Goal: Information Seeking & Learning: Learn about a topic

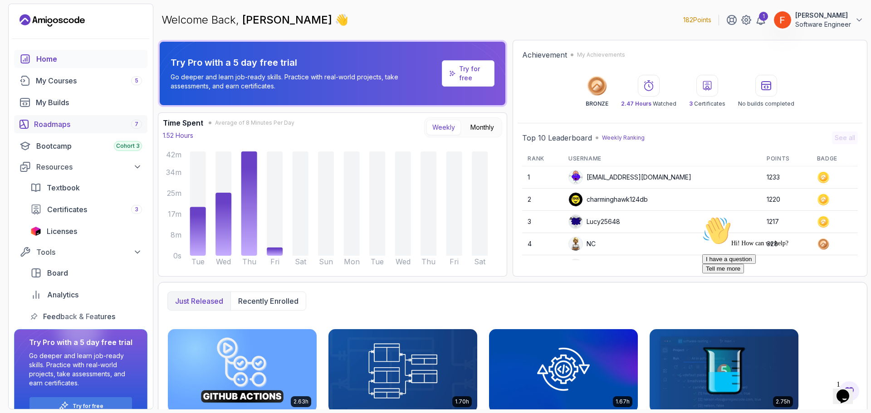
click at [72, 123] on div "Roadmaps 7" at bounding box center [88, 124] width 108 height 11
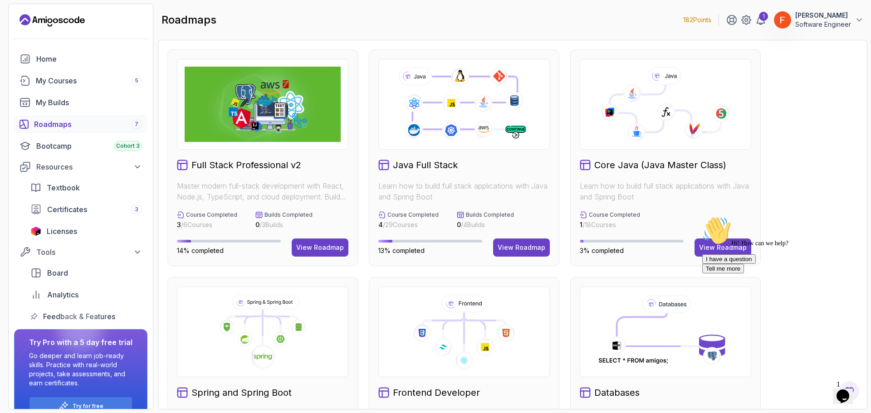
click at [737, 251] on div "Hi! How can we help? I have a question Tell me more" at bounding box center [783, 244] width 163 height 57
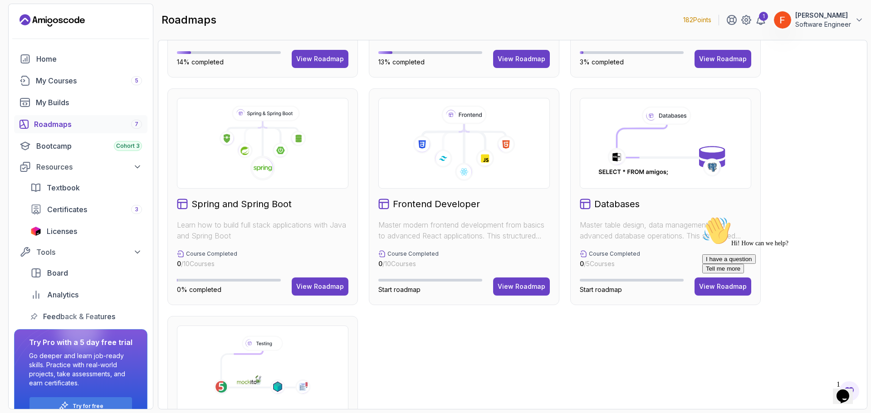
scroll to position [49, 0]
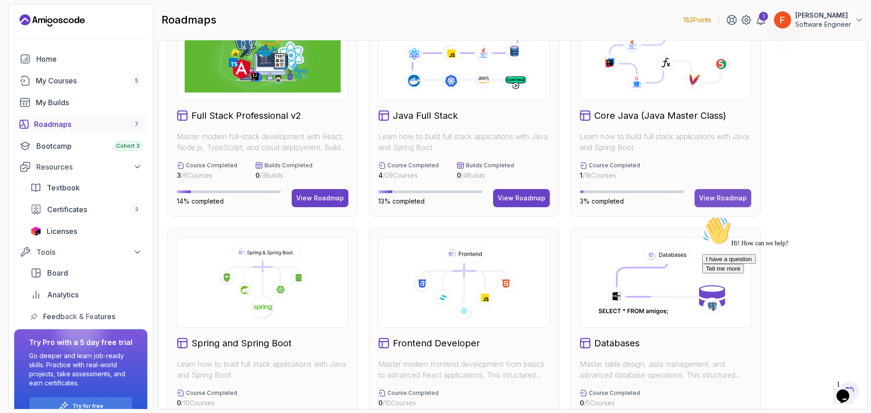
click at [719, 202] on div "View Roadmap" at bounding box center [723, 198] width 48 height 9
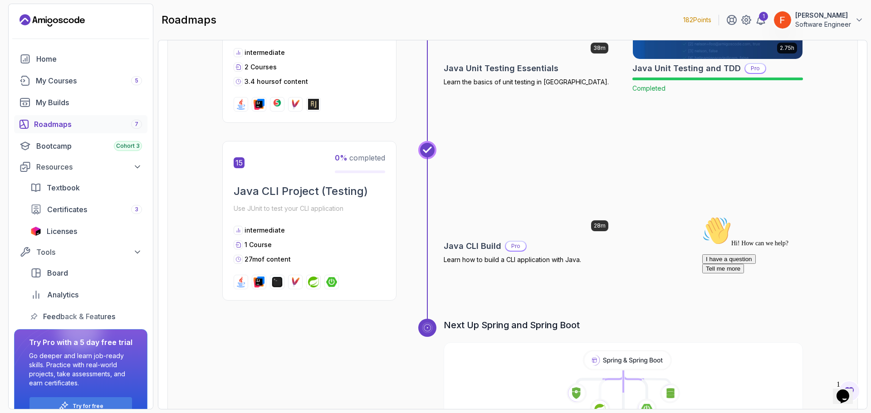
scroll to position [2884, 0]
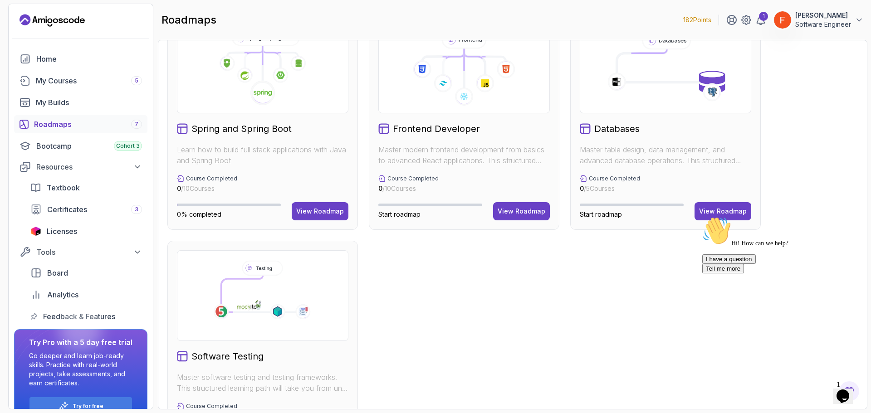
scroll to position [272, 0]
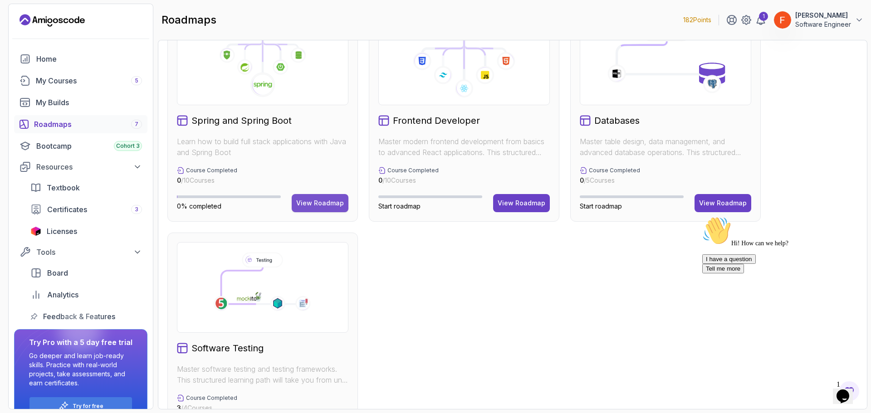
click at [329, 200] on div "View Roadmap" at bounding box center [320, 203] width 48 height 9
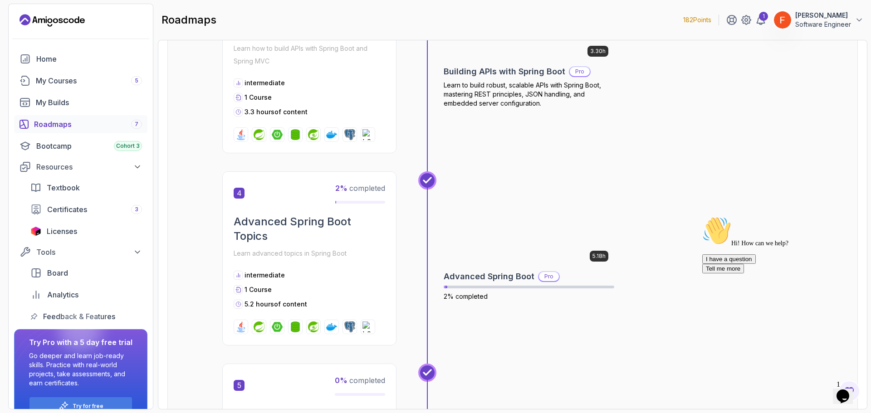
scroll to position [781, 0]
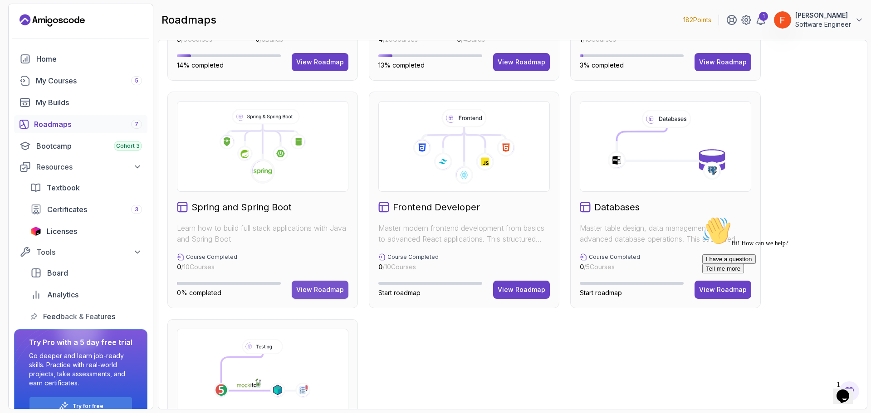
click at [324, 287] on div "View Roadmap" at bounding box center [320, 289] width 48 height 9
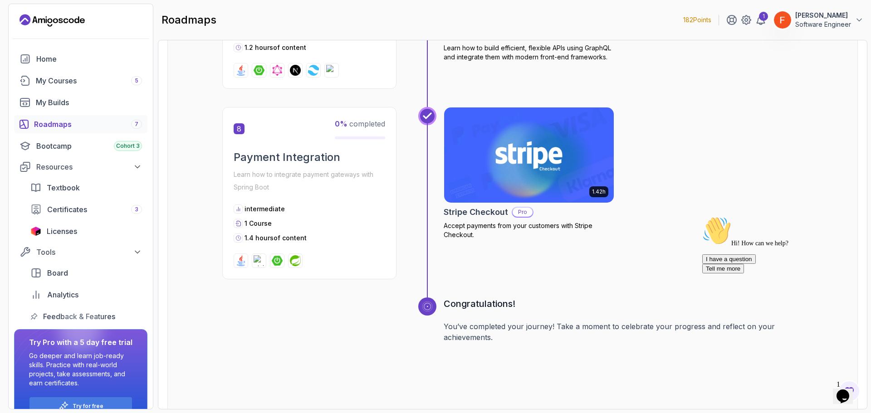
scroll to position [1547, 0]
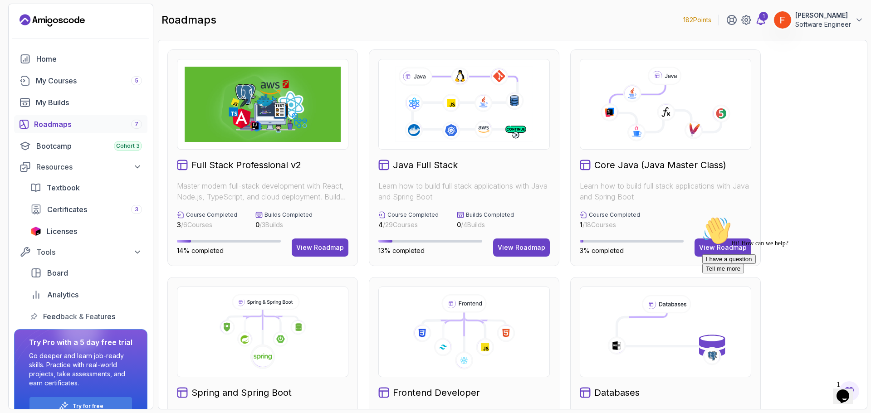
click at [766, 20] on div "1" at bounding box center [763, 16] width 9 height 9
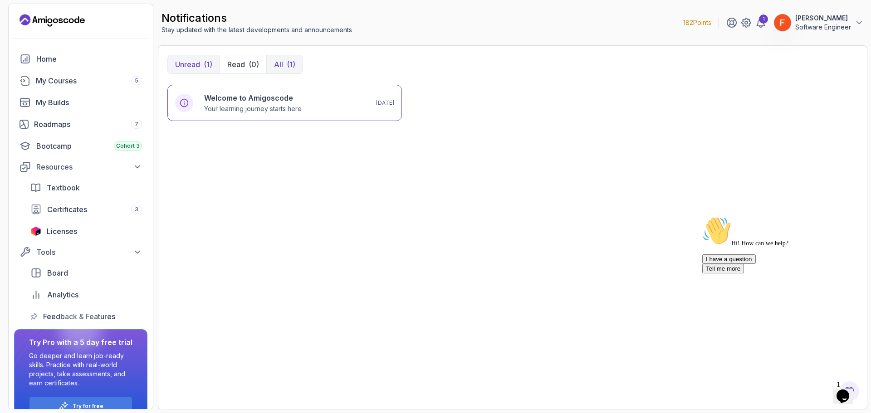
click at [283, 67] on button "All (1)" at bounding box center [284, 64] width 36 height 18
click at [271, 105] on p "Your learning journey starts here" at bounding box center [253, 108] width 98 height 9
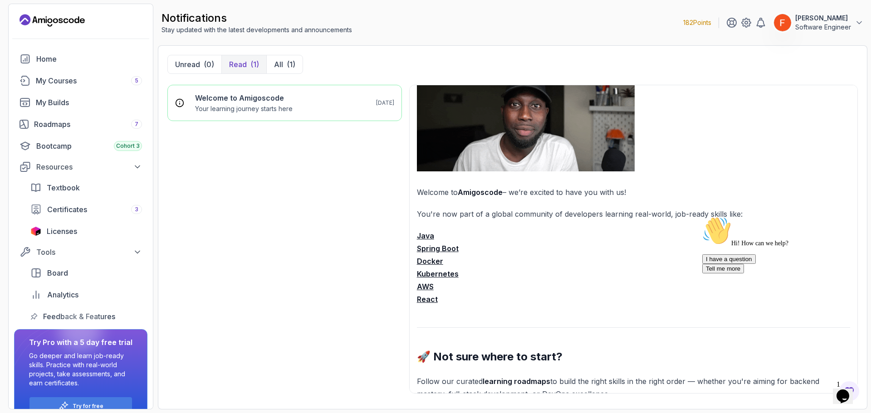
scroll to position [91, 0]
